Goal: Complete application form: Complete application form

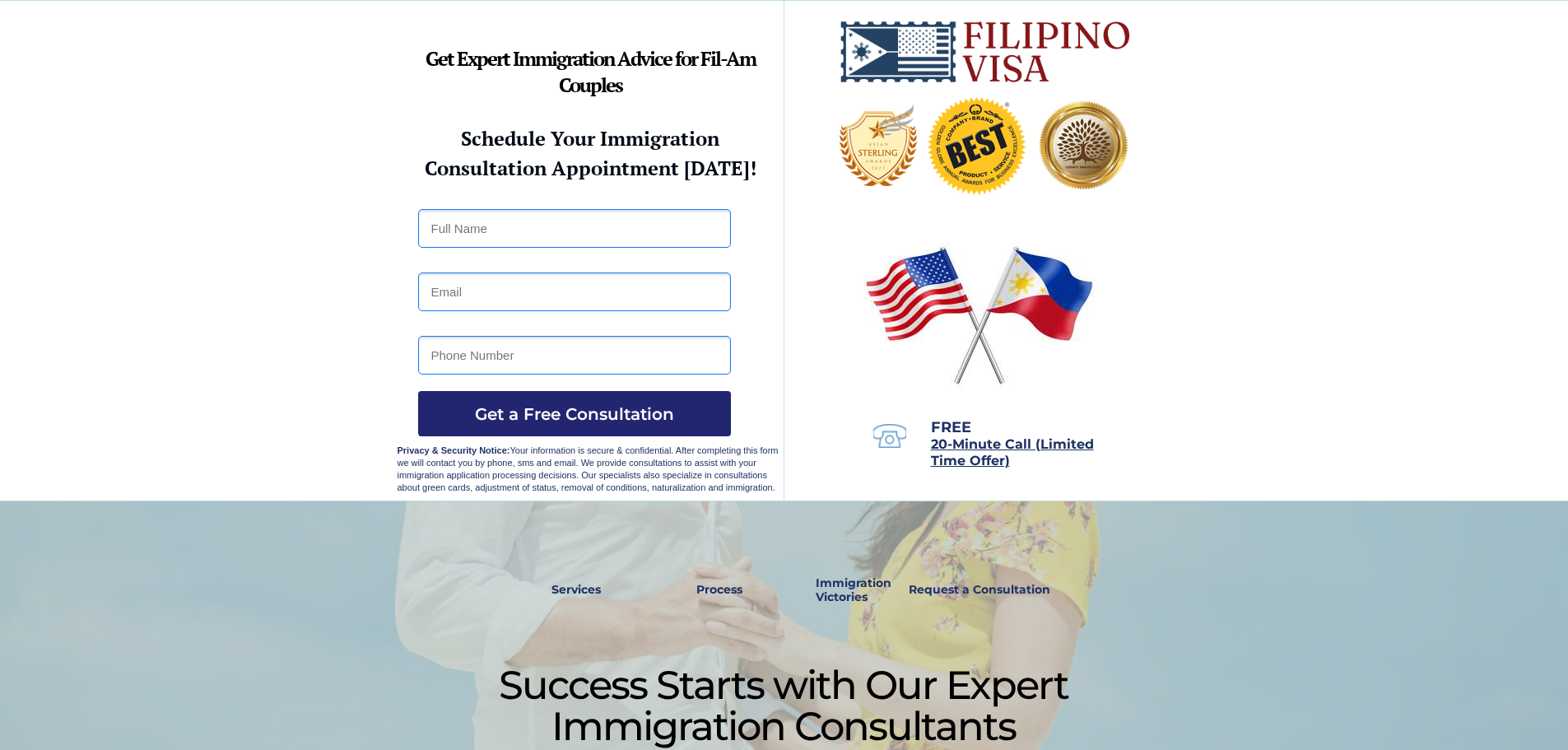
drag, startPoint x: 394, startPoint y: 59, endPoint x: 540, endPoint y: 104, distance: 152.8
click at [540, 104] on div at bounding box center [784, 250] width 1568 height 502
click at [575, 104] on div at bounding box center [784, 250] width 773 height 500
click at [497, 148] on strong "Schedule Your Immigration" at bounding box center [590, 138] width 259 height 26
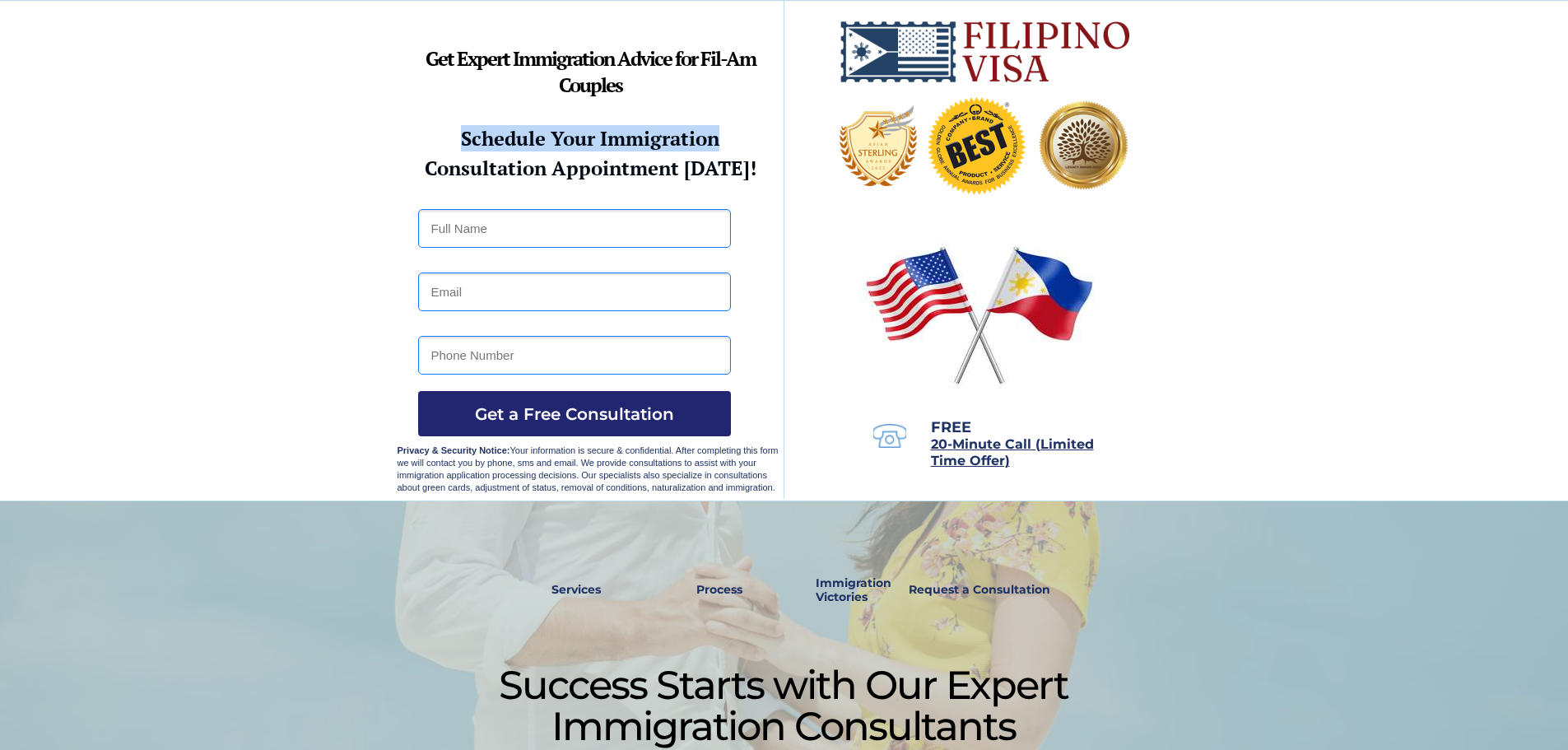
click at [497, 148] on strong "Schedule Your Immigration" at bounding box center [590, 138] width 259 height 26
click at [232, 111] on div at bounding box center [784, 250] width 1568 height 500
click at [536, 233] on input "text" at bounding box center [574, 228] width 312 height 39
click at [536, 295] on input "email" at bounding box center [574, 292] width 312 height 39
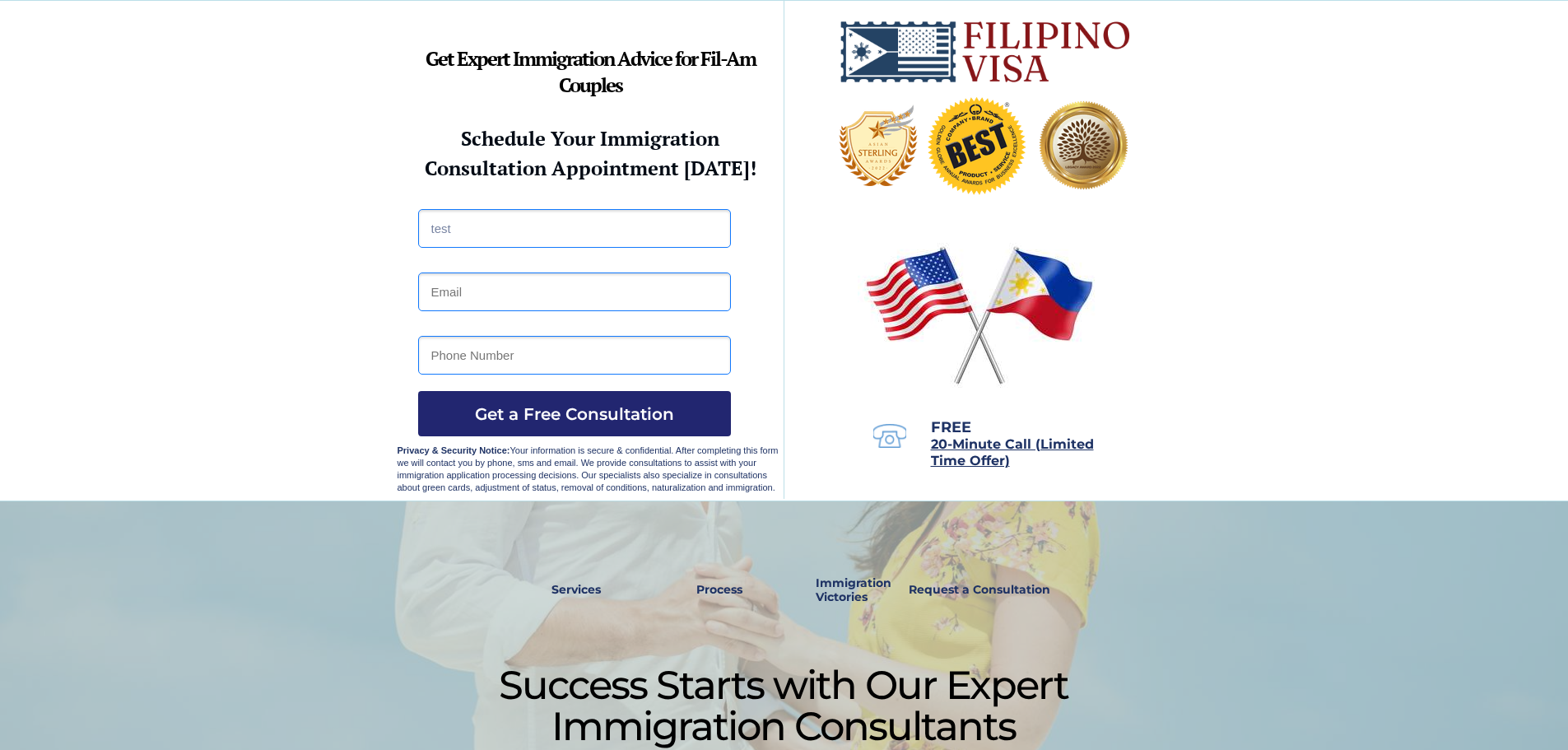
click at [500, 231] on input "test" at bounding box center [574, 228] width 312 height 39
type input "testonlyignoreme"
click at [534, 293] on input "email" at bounding box center [574, 292] width 312 height 39
type input "edgarmanalo@togetherlight.com"
drag, startPoint x: 474, startPoint y: 351, endPoint x: 499, endPoint y: 357, distance: 25.7
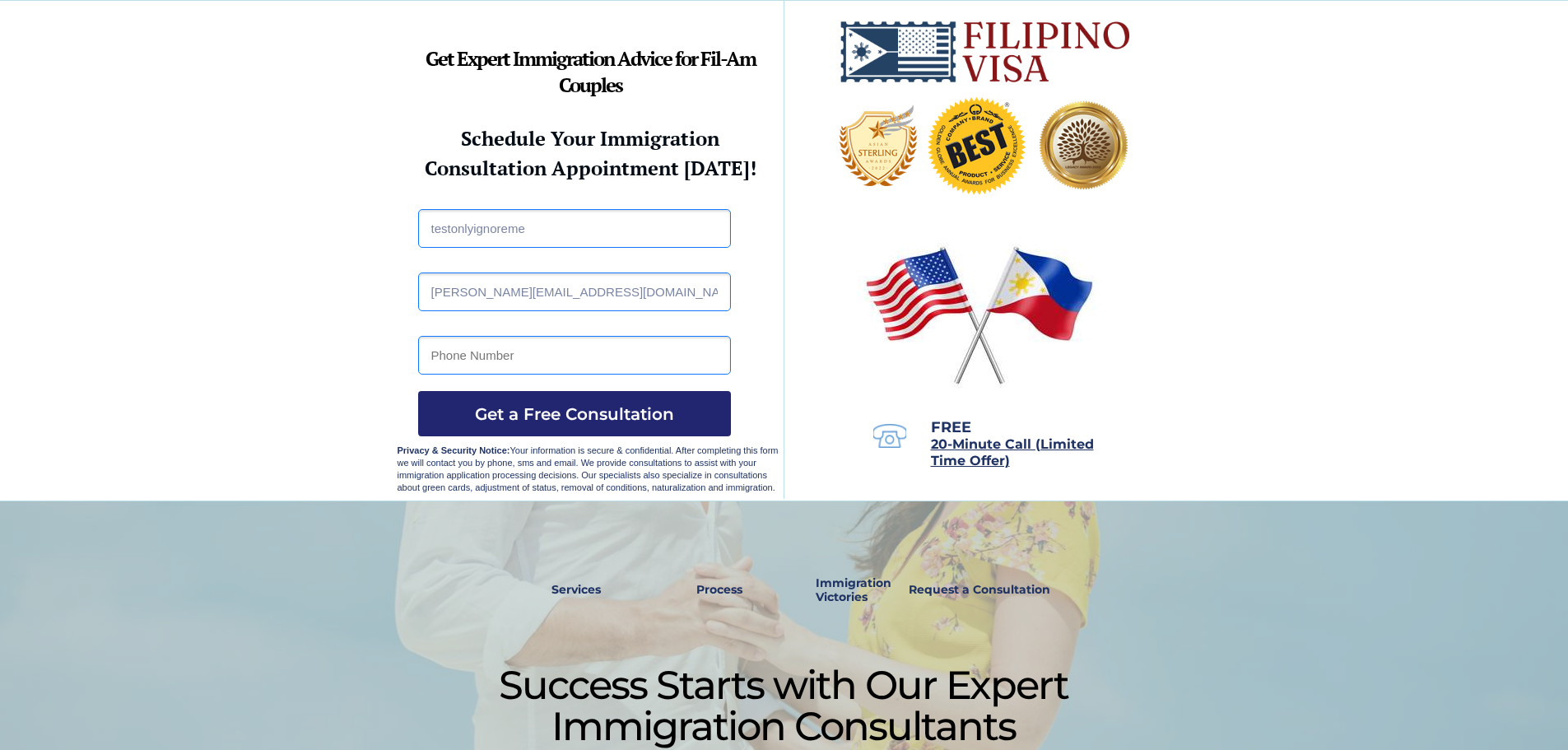
click at [474, 351] on input "tel" at bounding box center [574, 355] width 312 height 39
type input "9999999999"
drag, startPoint x: 622, startPoint y: 294, endPoint x: 370, endPoint y: 274, distance: 252.8
click at [586, 416] on span "Get a Free Consultation" at bounding box center [574, 414] width 312 height 20
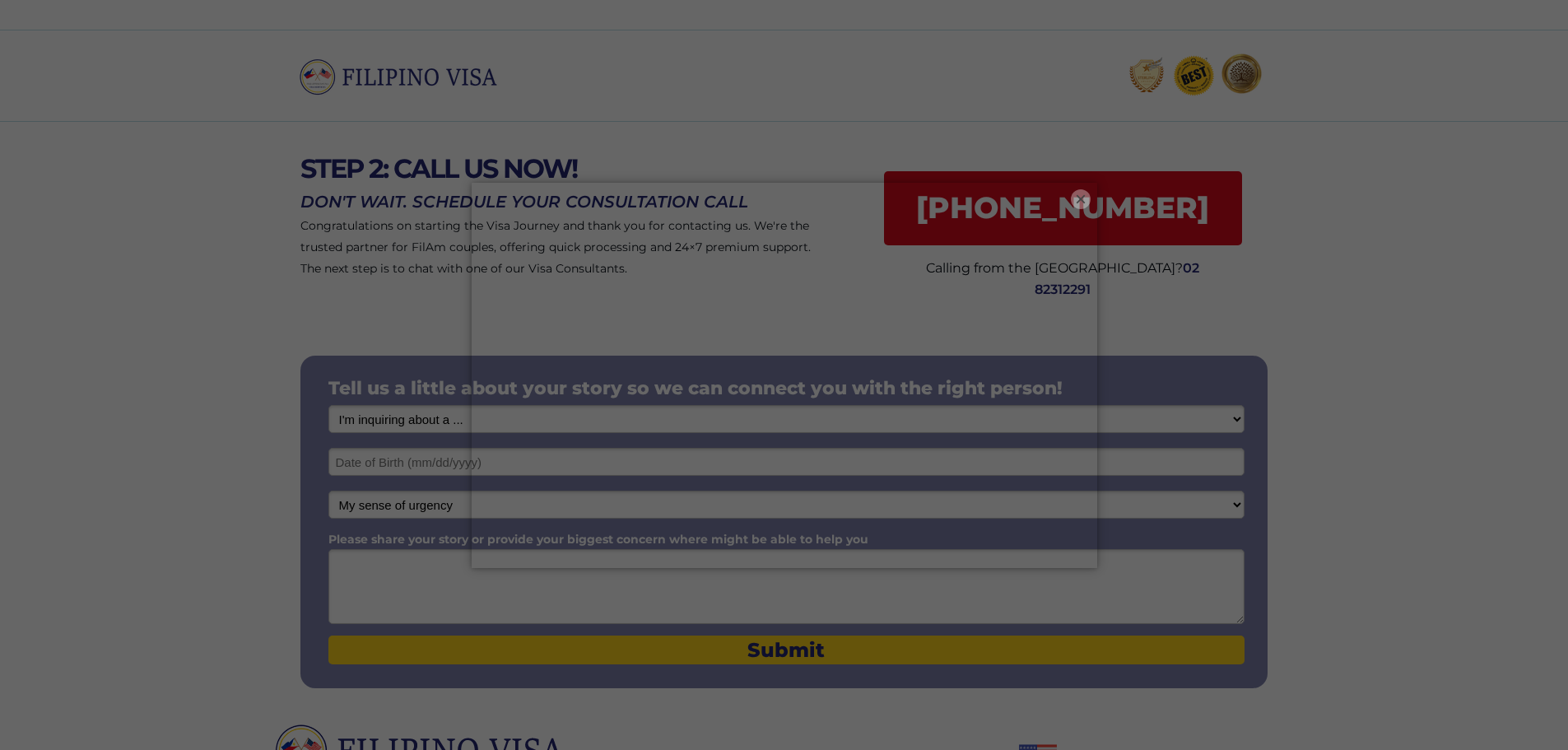
click at [1080, 203] on button "×" at bounding box center [1080, 199] width 20 height 20
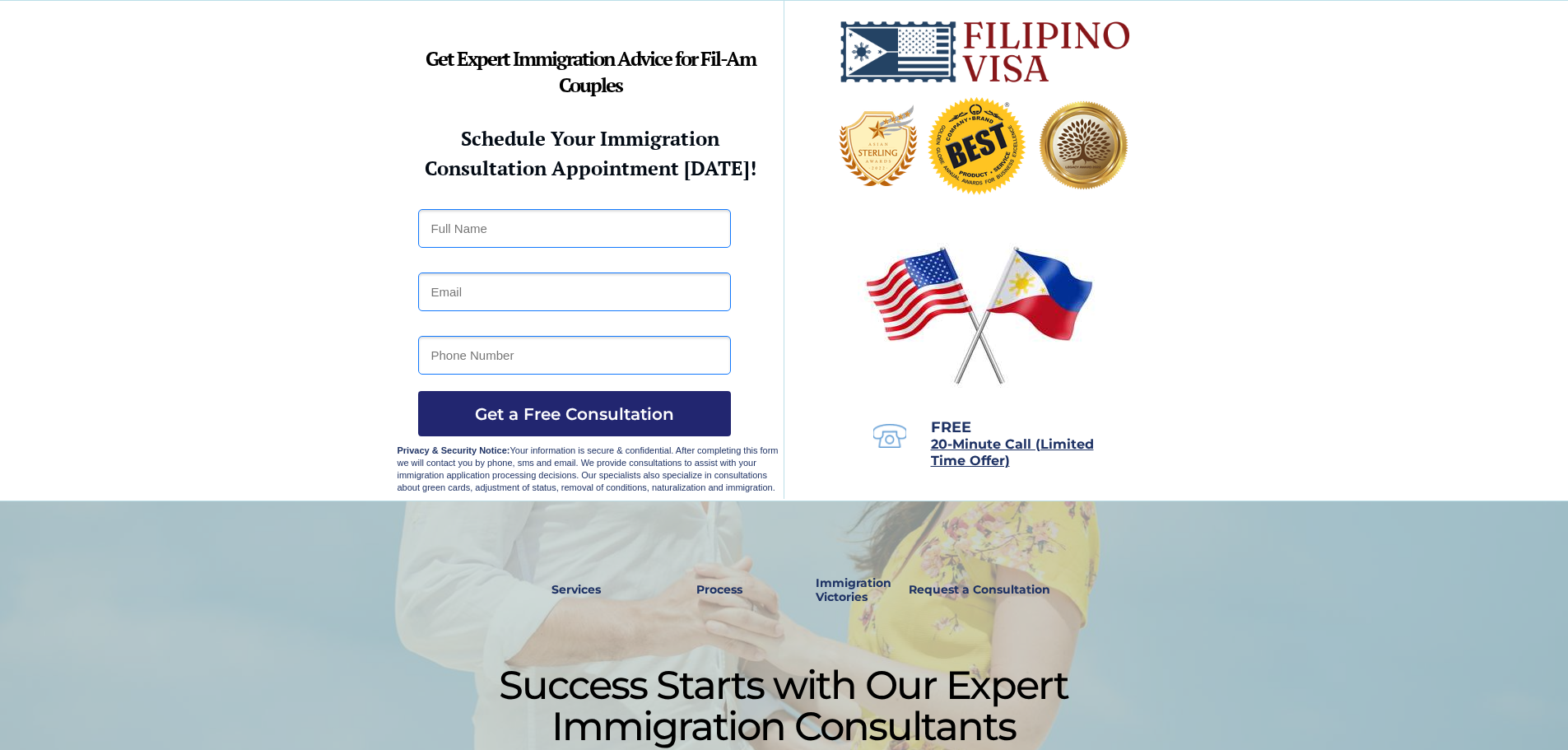
click at [488, 221] on input "text" at bounding box center [574, 228] width 312 height 39
type input "testonlyignoreme"
click at [508, 284] on input "email" at bounding box center [574, 292] width 312 height 39
type input "edgarmanalo26@gmail.com"
click at [486, 368] on input "tel" at bounding box center [574, 355] width 312 height 39
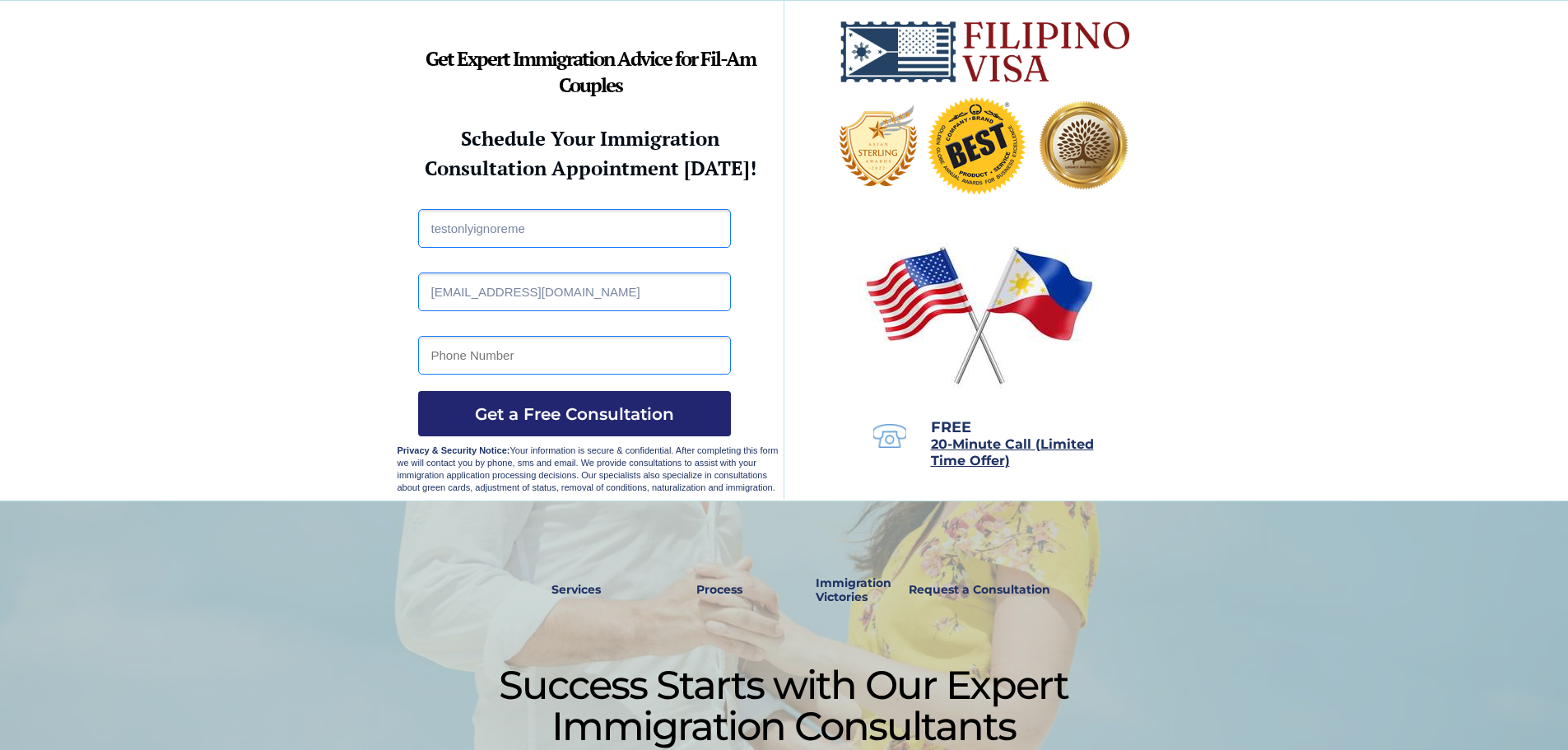
type input "9999999999"
click at [506, 402] on button "Get a Free Consultation" at bounding box center [574, 414] width 312 height 45
